Goal: Check status

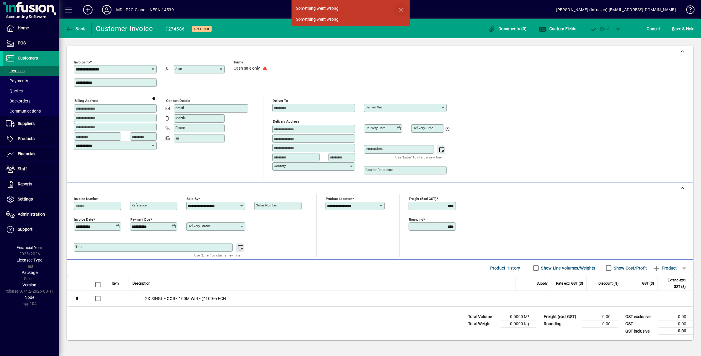
click at [402, 9] on span "button" at bounding box center [401, 9] width 14 height 14
